Goal: Task Accomplishment & Management: Manage account settings

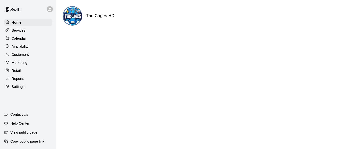
click at [25, 38] on p "Calendar" at bounding box center [19, 38] width 15 height 5
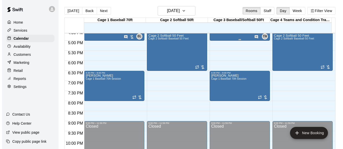
scroll to position [309, 0]
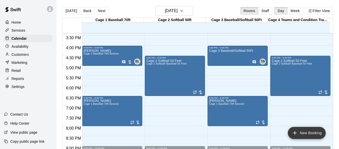
click at [307, 135] on button "New Booking" at bounding box center [307, 133] width 38 height 12
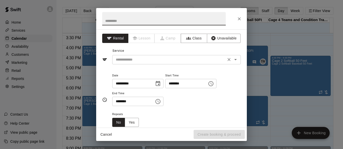
click at [232, 61] on icon "Open" at bounding box center [235, 59] width 6 height 6
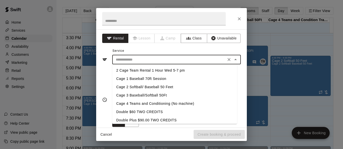
click at [140, 80] on li "Cage 1 Baseball 70ft Session" at bounding box center [174, 78] width 125 height 8
type input "**********"
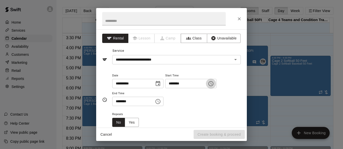
click at [214, 83] on icon "Choose time, selected time is 2:00 PM" at bounding box center [211, 83] width 6 height 6
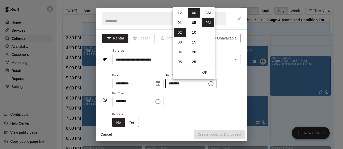
scroll to position [9, 0]
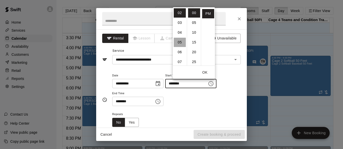
click at [180, 40] on li "05" at bounding box center [180, 42] width 12 height 9
type input "********"
click at [204, 71] on button "OK" at bounding box center [205, 72] width 16 height 9
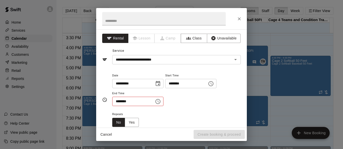
click at [161, 100] on icon "Choose time, selected time is 2:30 PM" at bounding box center [158, 101] width 6 height 6
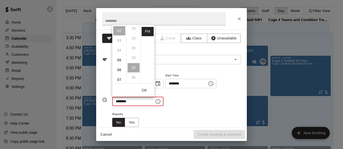
scroll to position [50, 0]
click at [131, 41] on ul "00 05 10 15 20 25 30 35 40 45 50 55" at bounding box center [133, 54] width 14 height 58
click at [119, 59] on li "05" at bounding box center [119, 59] width 12 height 9
type input "********"
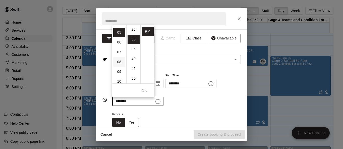
scroll to position [49, 0]
click at [146, 90] on button "OK" at bounding box center [144, 90] width 16 height 9
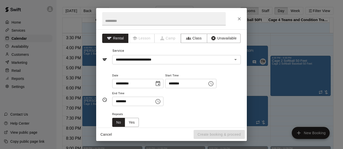
scroll to position [50, 0]
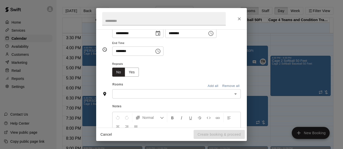
click at [232, 95] on icon "Open" at bounding box center [235, 94] width 6 height 6
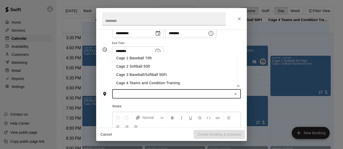
click at [143, 58] on li "Cage 1 Baseball 70ft" at bounding box center [174, 58] width 125 height 8
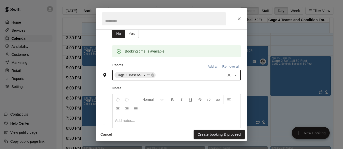
scroll to position [122, 0]
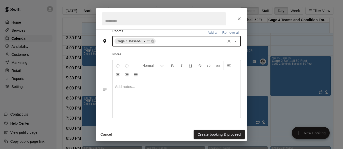
click at [158, 92] on div at bounding box center [176, 99] width 128 height 38
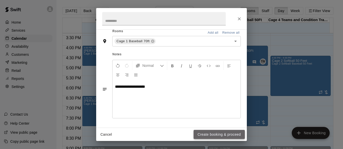
click at [229, 135] on button "Create booking & proceed" at bounding box center [218, 134] width 51 height 9
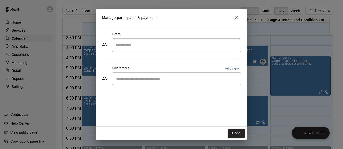
click at [176, 82] on div "​" at bounding box center [176, 78] width 128 height 13
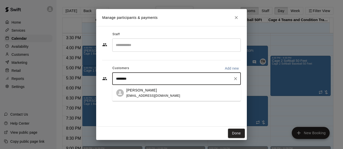
type input "*********"
click at [155, 91] on div "[PERSON_NAME]" at bounding box center [153, 90] width 54 height 5
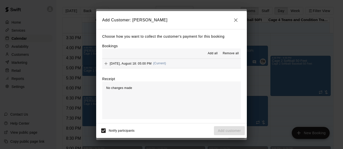
click at [216, 53] on span "Add all" at bounding box center [212, 53] width 10 height 5
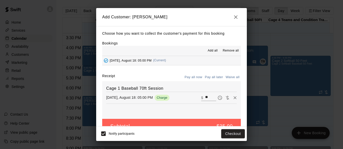
click at [212, 78] on button "Pay all later" at bounding box center [213, 77] width 21 height 8
click at [231, 132] on button "Add customer" at bounding box center [229, 133] width 31 height 9
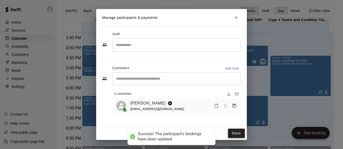
click at [240, 134] on button "Done" at bounding box center [236, 132] width 17 height 9
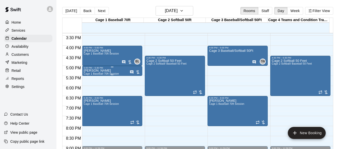
click at [98, 70] on p "[PERSON_NAME]" at bounding box center [100, 70] width 35 height 0
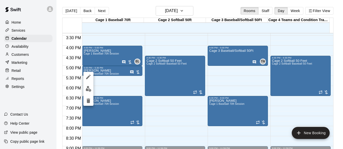
click at [166, 110] on div at bounding box center [171, 74] width 343 height 149
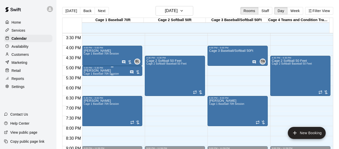
click at [108, 69] on div "5:00 PM – 5:30 PM" at bounding box center [111, 67] width 57 height 3
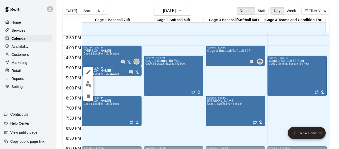
click at [108, 70] on div at bounding box center [169, 74] width 339 height 149
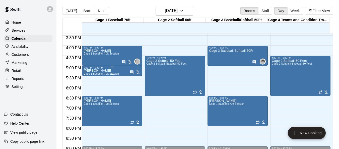
click at [107, 70] on div "[PERSON_NAME] Cage 1 Baseball 70ft Session" at bounding box center [100, 143] width 35 height 149
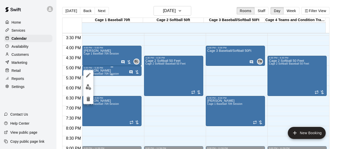
click at [107, 70] on div at bounding box center [169, 74] width 339 height 149
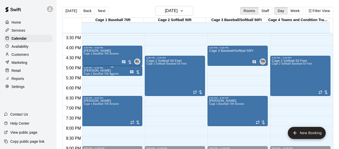
click at [107, 70] on div "[PERSON_NAME] Cage 1 Baseball 70ft Session" at bounding box center [100, 143] width 35 height 149
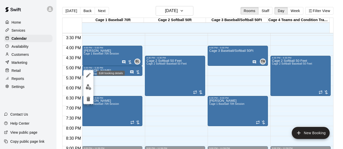
click at [86, 75] on icon "edit" at bounding box center [88, 75] width 6 height 6
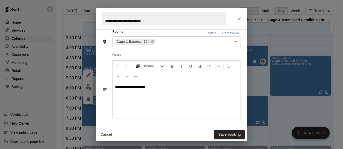
scroll to position [134, 0]
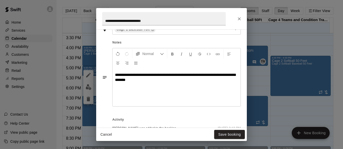
click at [164, 83] on div "**********" at bounding box center [176, 87] width 128 height 38
click at [211, 74] on span "**********" at bounding box center [175, 77] width 120 height 9
click at [236, 134] on button "Save booking" at bounding box center [229, 134] width 31 height 9
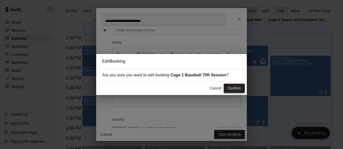
click at [237, 87] on button "Confirm" at bounding box center [233, 87] width 21 height 9
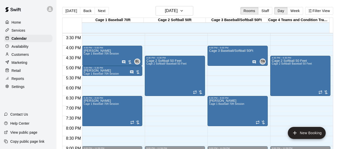
click at [18, 24] on p "Home" at bounding box center [17, 22] width 10 height 5
